Goal: Task Accomplishment & Management: Complete application form

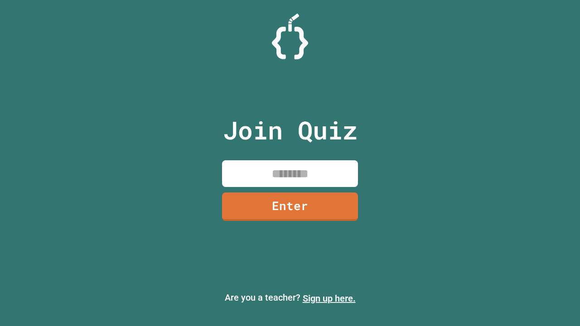
click at [329, 299] on link "Sign up here." at bounding box center [329, 298] width 53 height 11
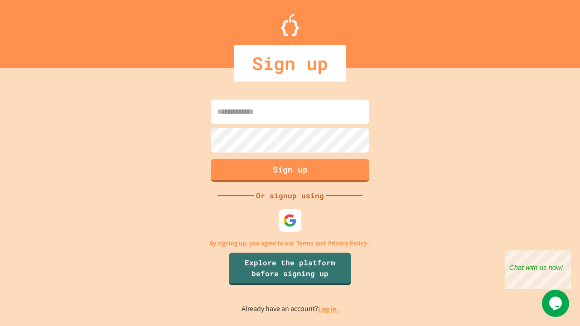
click at [329, 309] on link "Log in." at bounding box center [328, 309] width 21 height 10
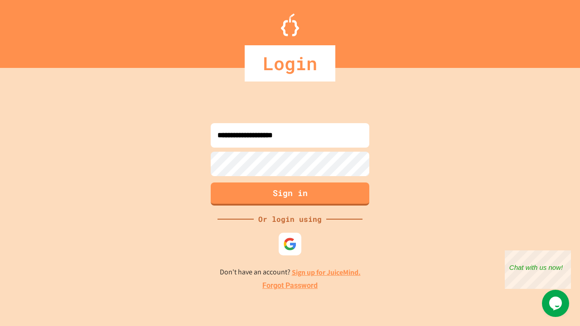
type input "**********"
